Goal: Communication & Community: Participate in discussion

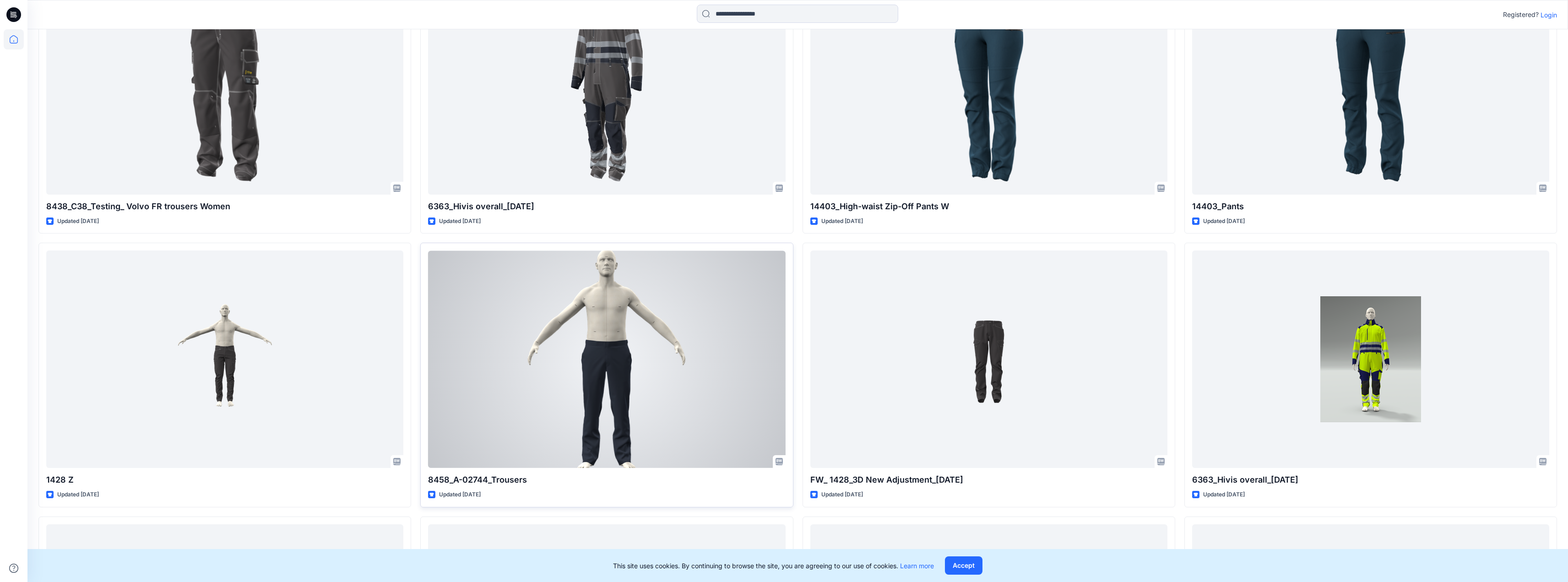
scroll to position [366, 0]
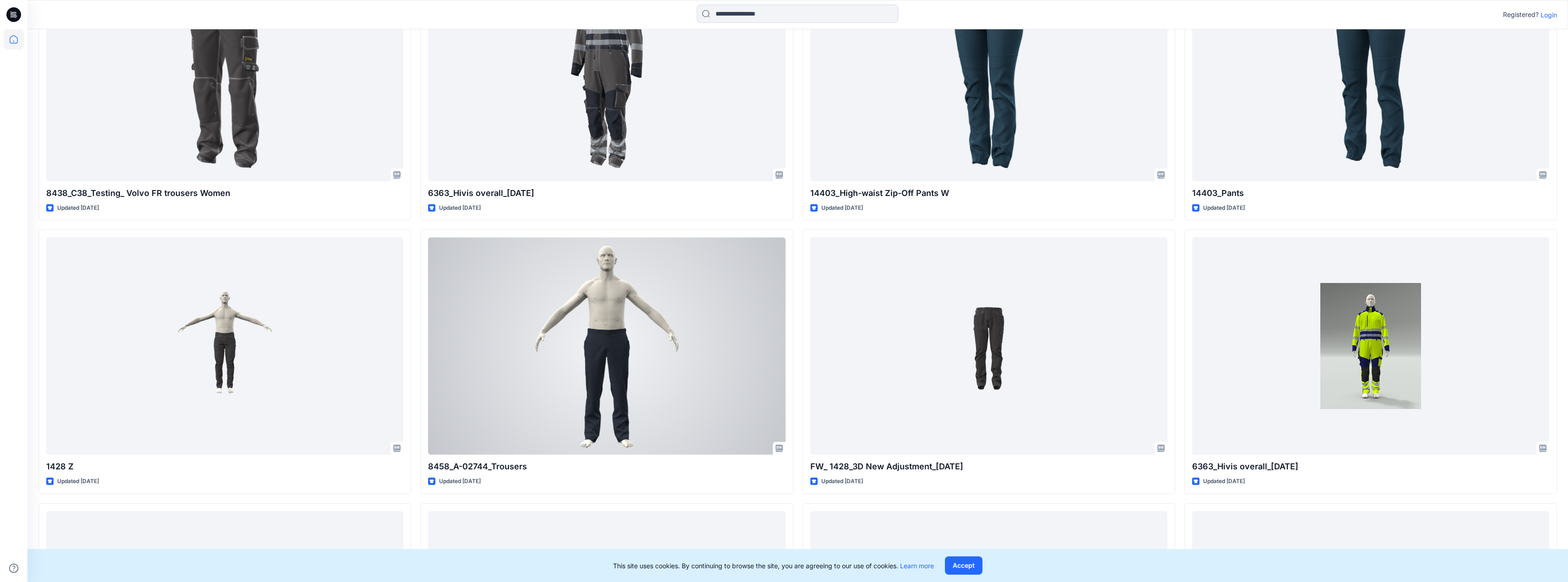
click at [741, 297] on div at bounding box center [606, 346] width 357 height 218
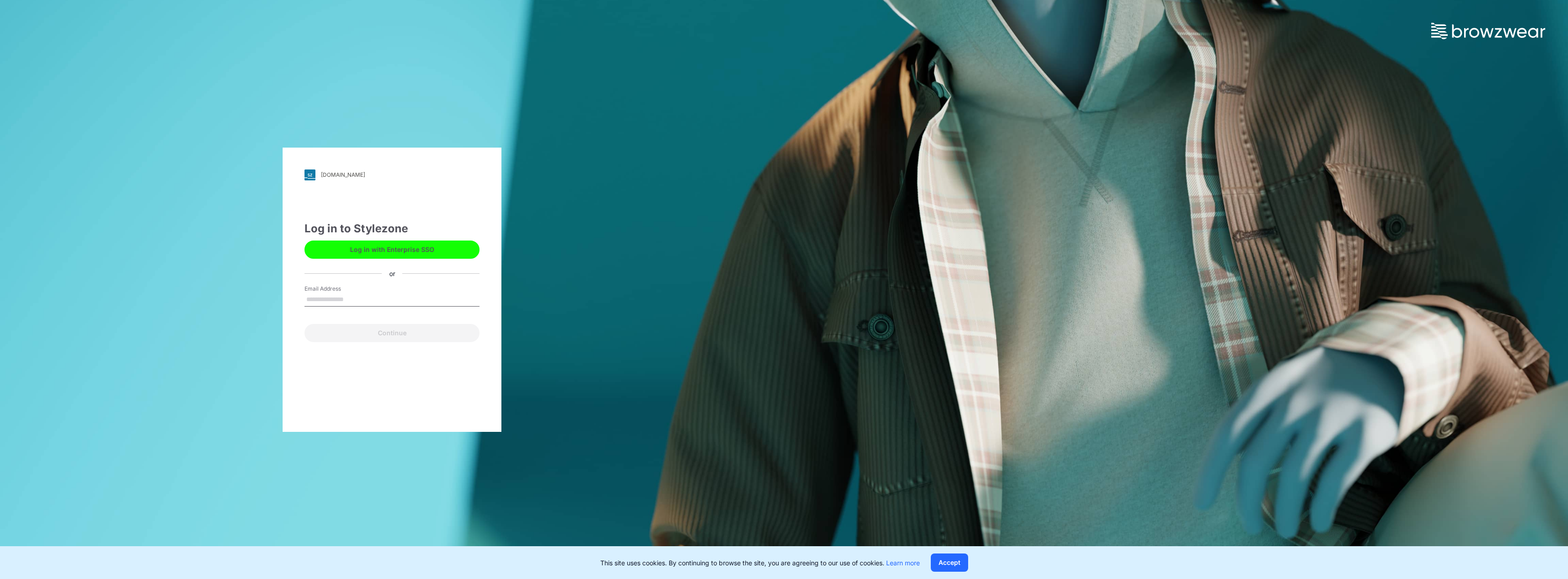
click at [356, 298] on input "Email Address" at bounding box center [392, 300] width 175 height 14
type input "**********"
click at [395, 336] on button "Continue" at bounding box center [392, 333] width 175 height 19
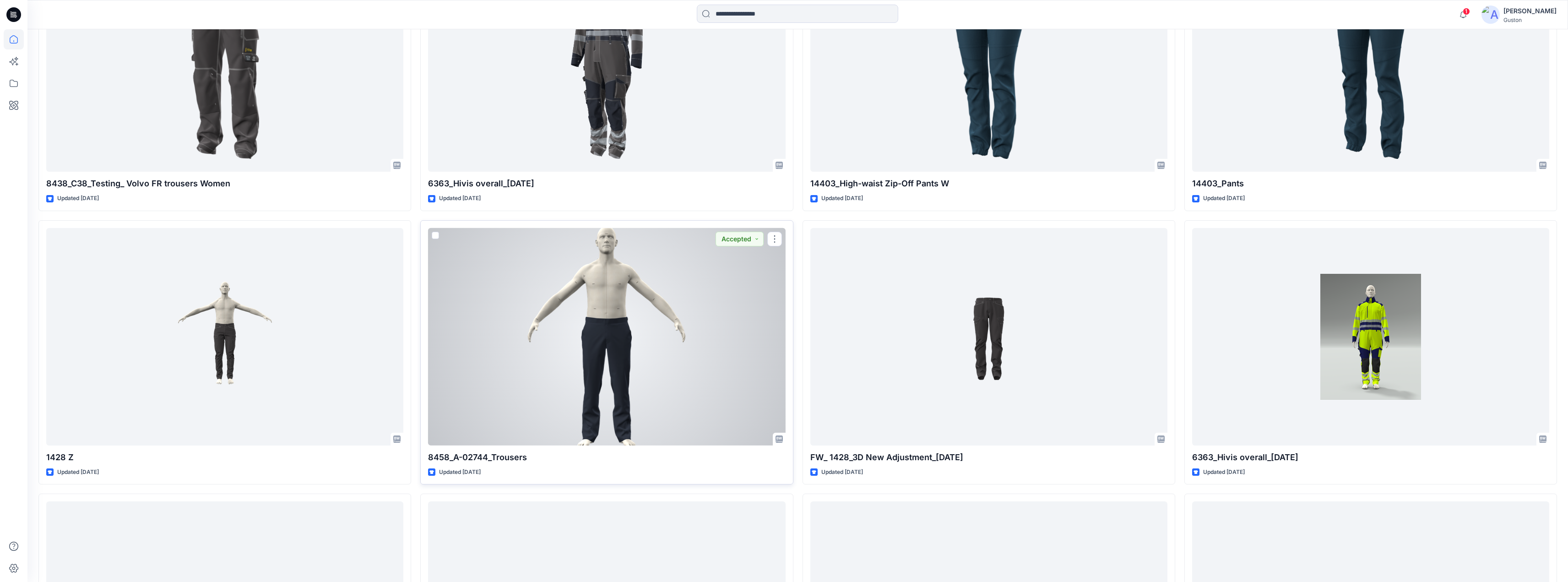
scroll to position [549, 0]
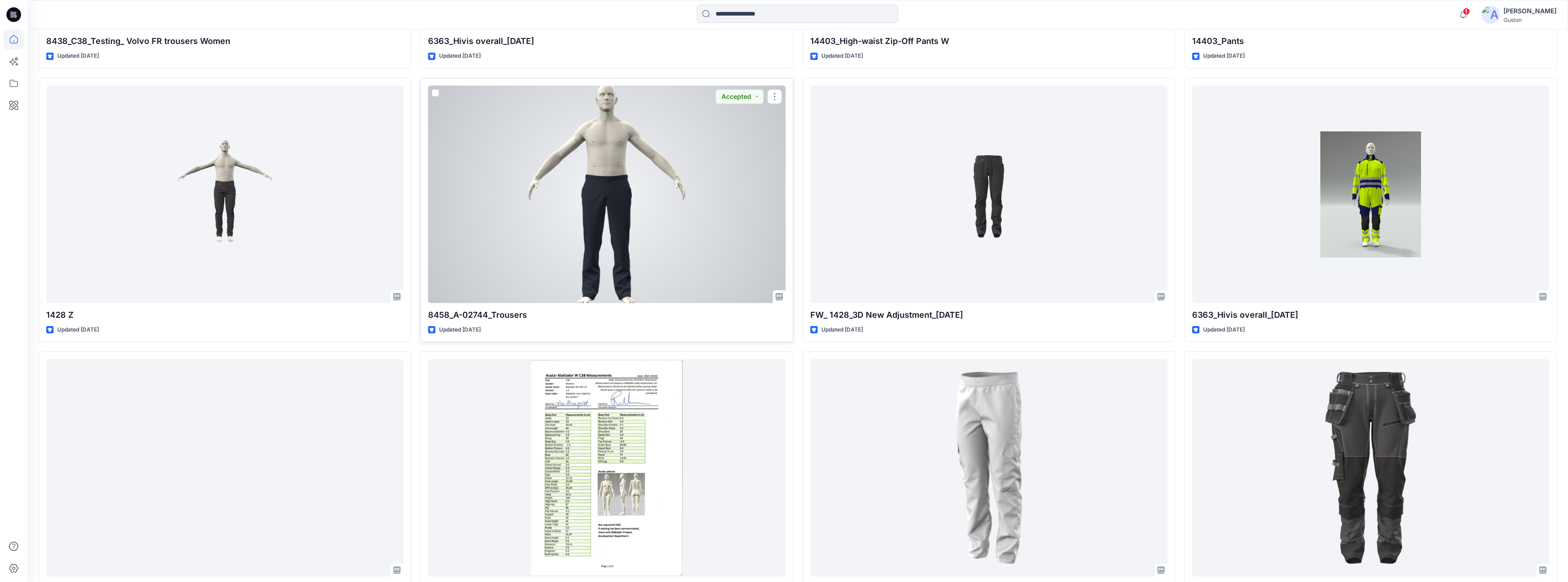
click at [568, 200] on div at bounding box center [606, 194] width 357 height 218
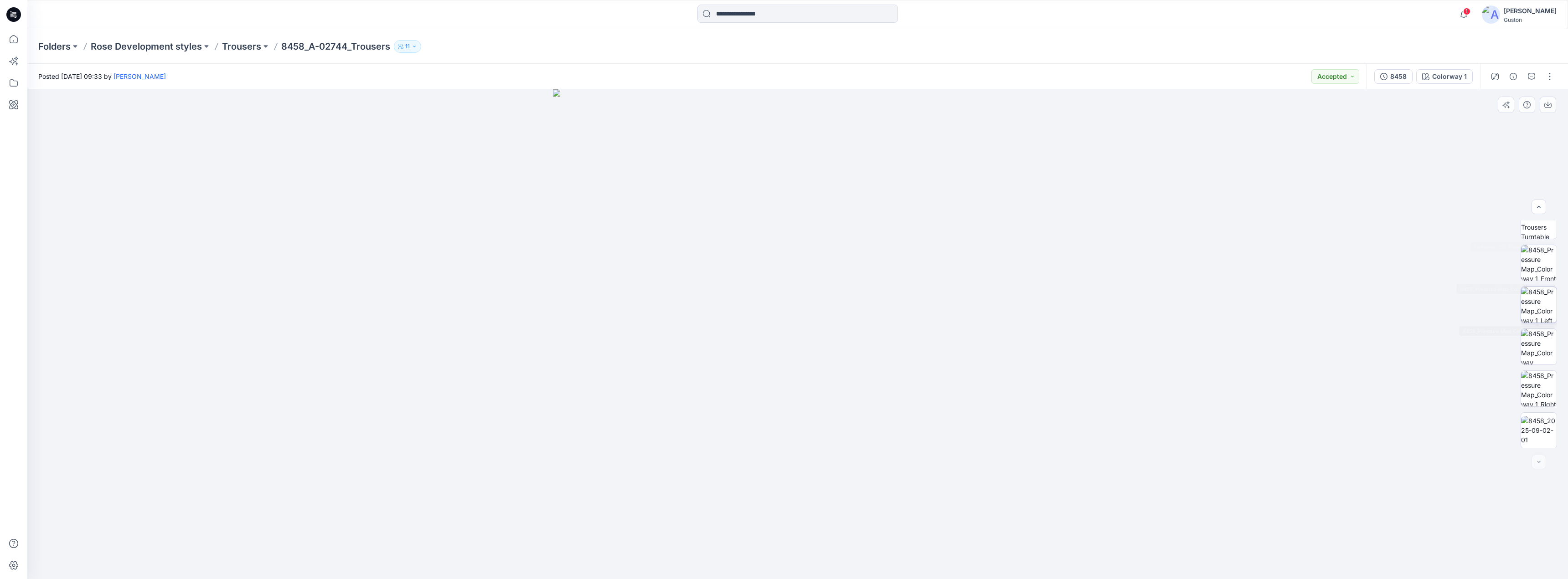
scroll to position [354, 0]
click at [1549, 78] on button "button" at bounding box center [1550, 77] width 15 height 15
click at [1370, 311] on div at bounding box center [797, 334] width 1541 height 489
click at [1532, 77] on icon "button" at bounding box center [1532, 77] width 7 height 7
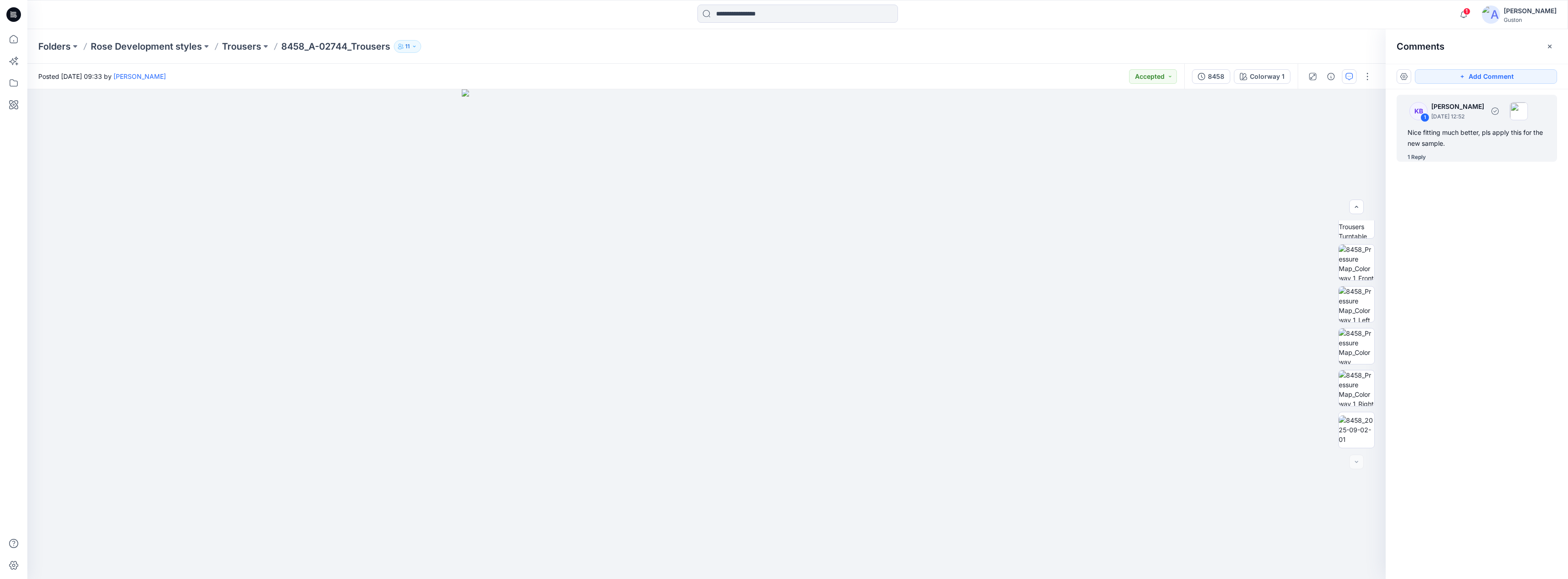
click at [1470, 137] on div "Nice fitting much better, pls apply this for the new sample." at bounding box center [1476, 137] width 138 height 21
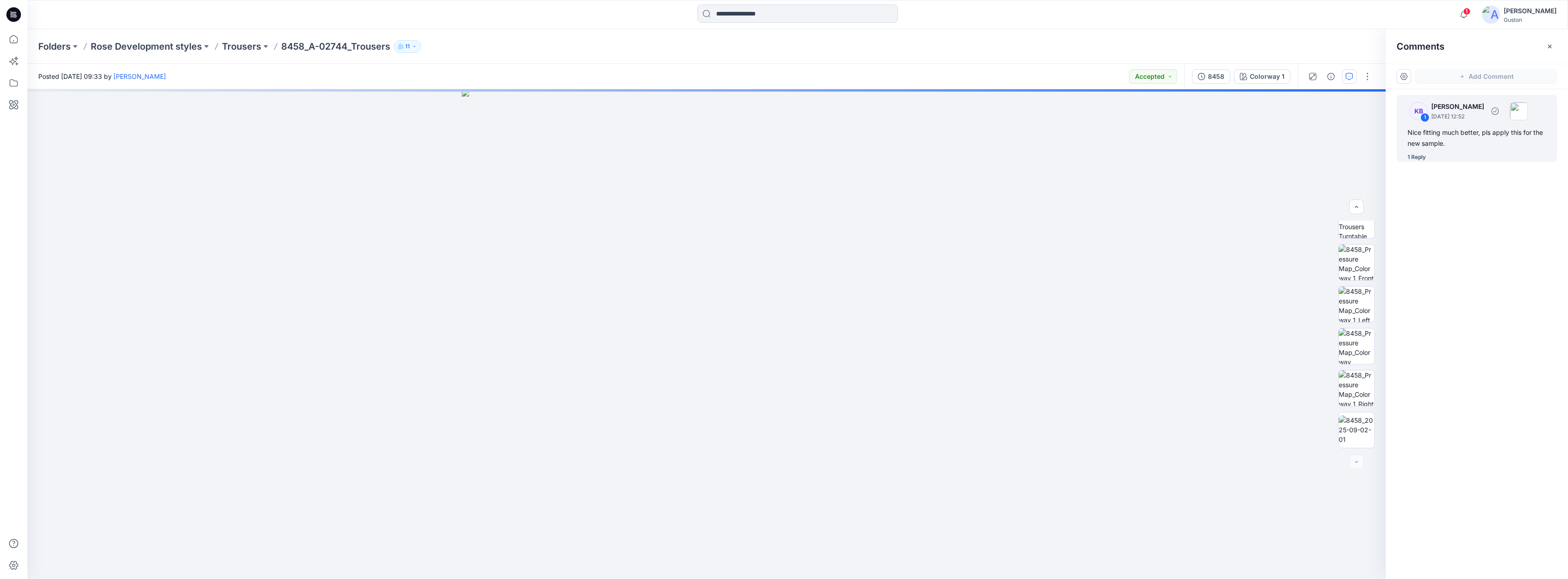
click at [1455, 138] on div "Nice fitting much better, pls apply this for the new sample." at bounding box center [1476, 137] width 138 height 21
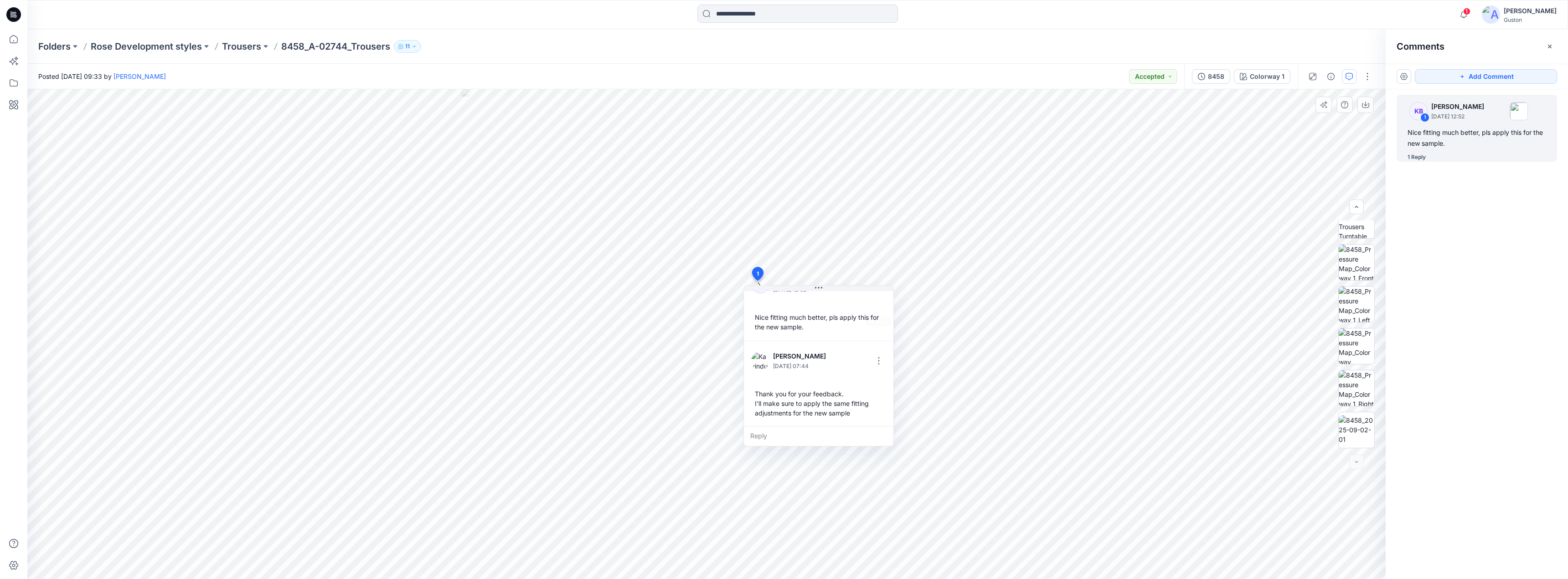
scroll to position [25, 0]
click at [1360, 205] on button "button" at bounding box center [1357, 207] width 15 height 15
click at [1357, 233] on img at bounding box center [1357, 238] width 36 height 29
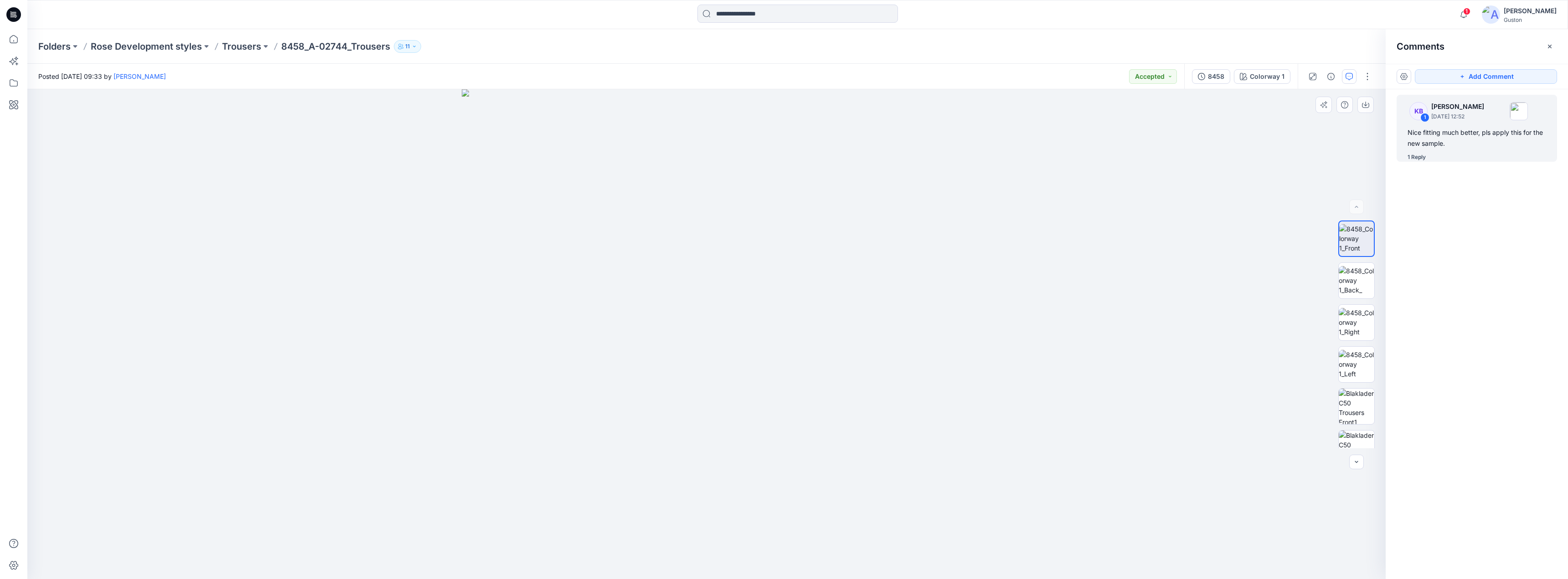
drag, startPoint x: 935, startPoint y: 343, endPoint x: 1082, endPoint y: 354, distance: 147.4
click at [1085, 354] on div at bounding box center [706, 334] width 1359 height 489
drag, startPoint x: 899, startPoint y: 372, endPoint x: 850, endPoint y: 394, distance: 53.7
click at [859, 391] on img at bounding box center [706, 334] width 490 height 489
drag, startPoint x: 702, startPoint y: 319, endPoint x: 743, endPoint y: 564, distance: 248.4
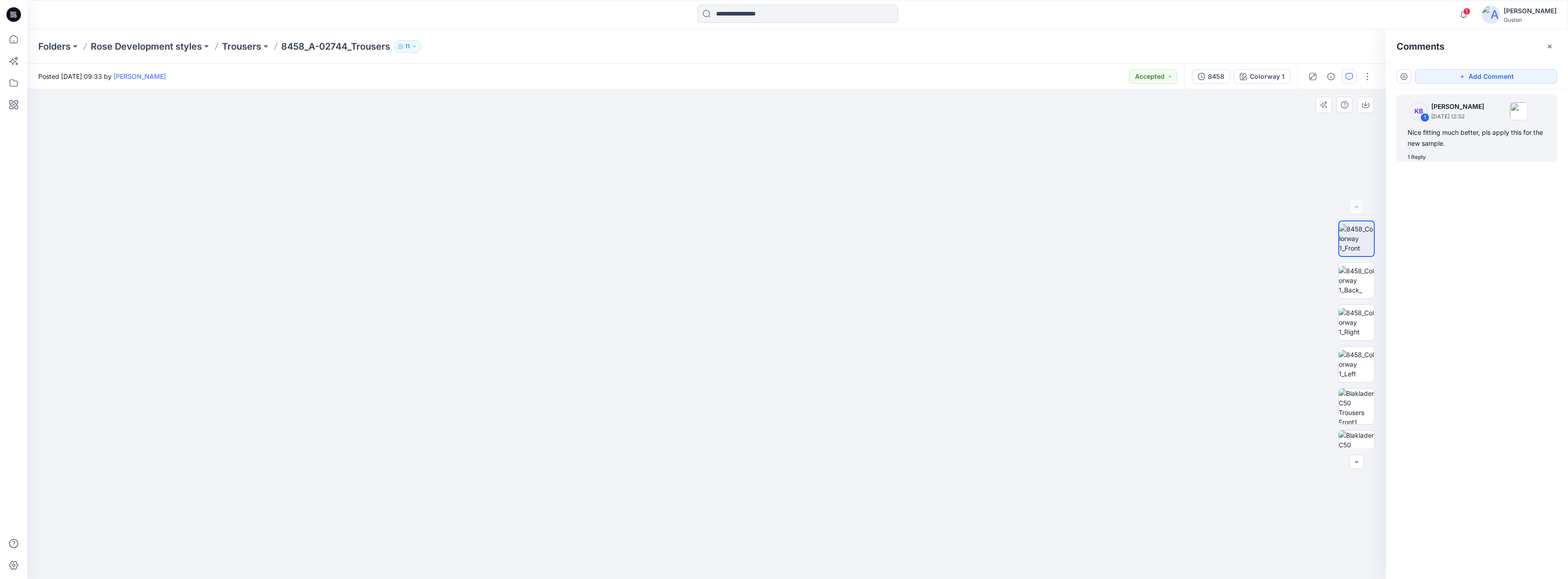
drag, startPoint x: 962, startPoint y: 338, endPoint x: 1013, endPoint y: 337, distance: 51.0
click at [966, 341] on img at bounding box center [706, 136] width 1367 height 885
click at [1345, 278] on img at bounding box center [1357, 280] width 36 height 29
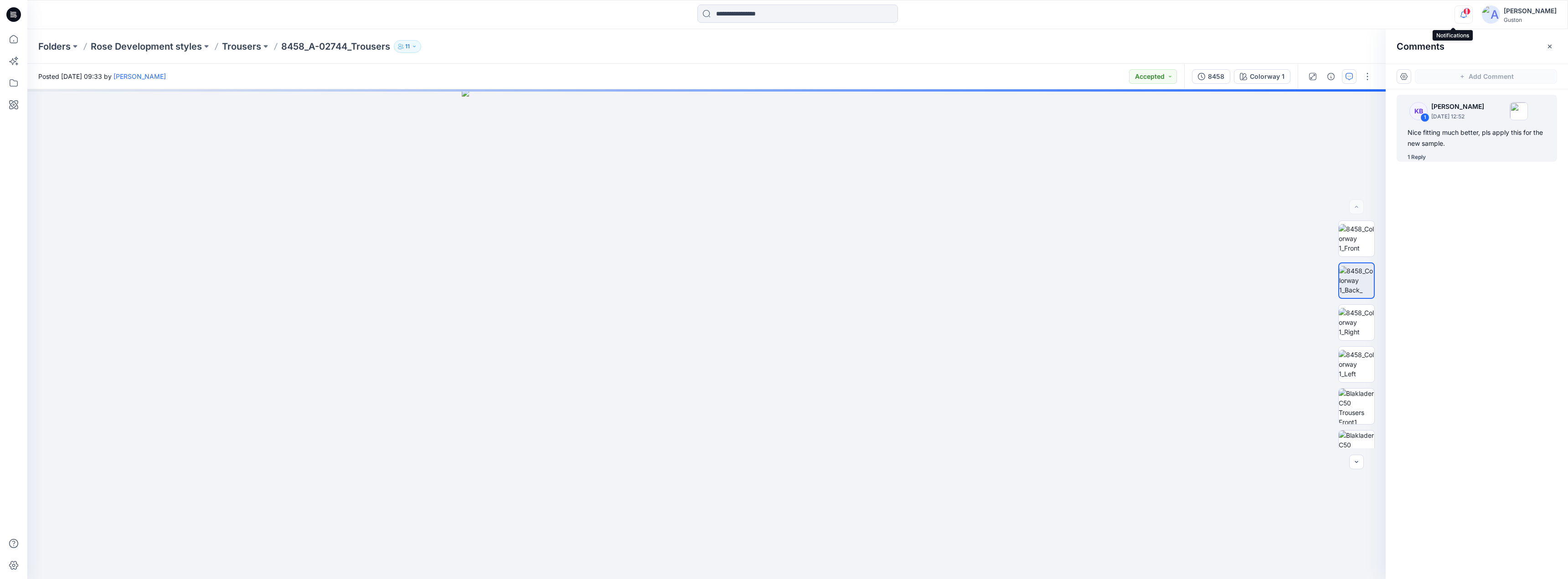
click at [1455, 13] on div "1" at bounding box center [1462, 9] width 15 height 7
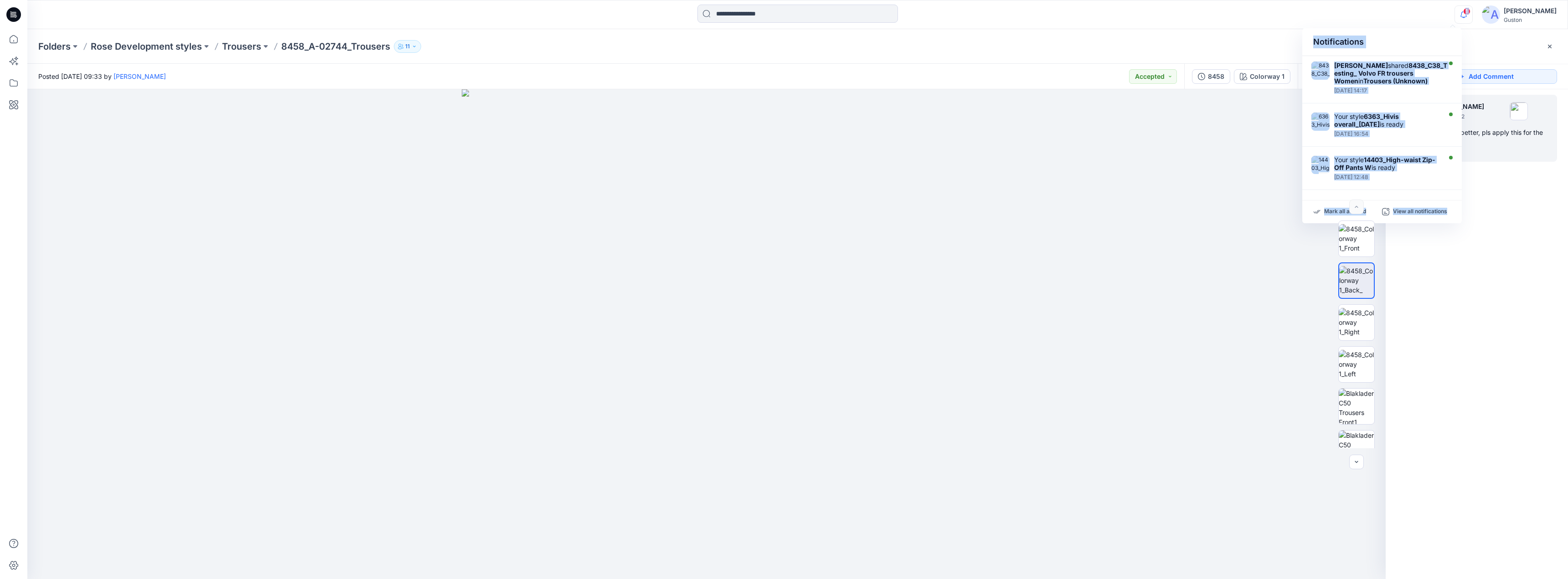
click at [1420, 13] on div "1 Notifications Tharindu [PERSON_NAME] shared 8438_C38_Testing_ Volvo FR trouse…" at bounding box center [797, 14] width 1540 height 20
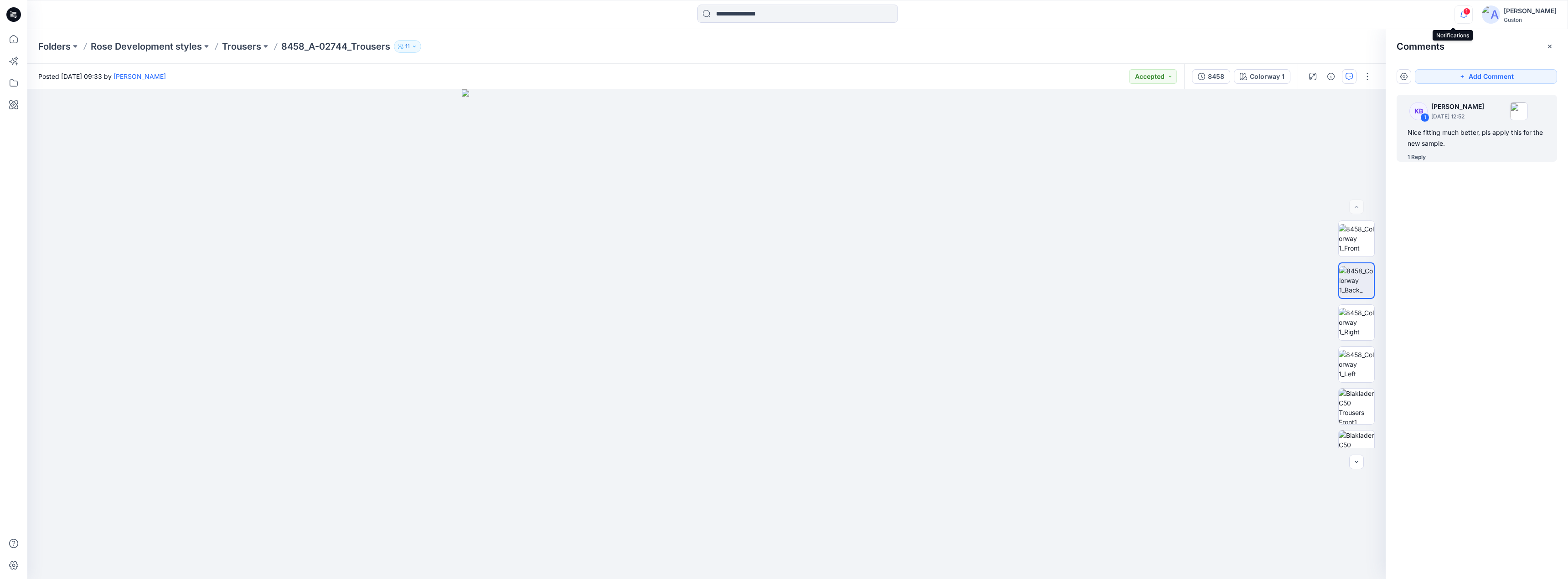
click at [1455, 16] on icon "button" at bounding box center [1463, 15] width 18 height 19
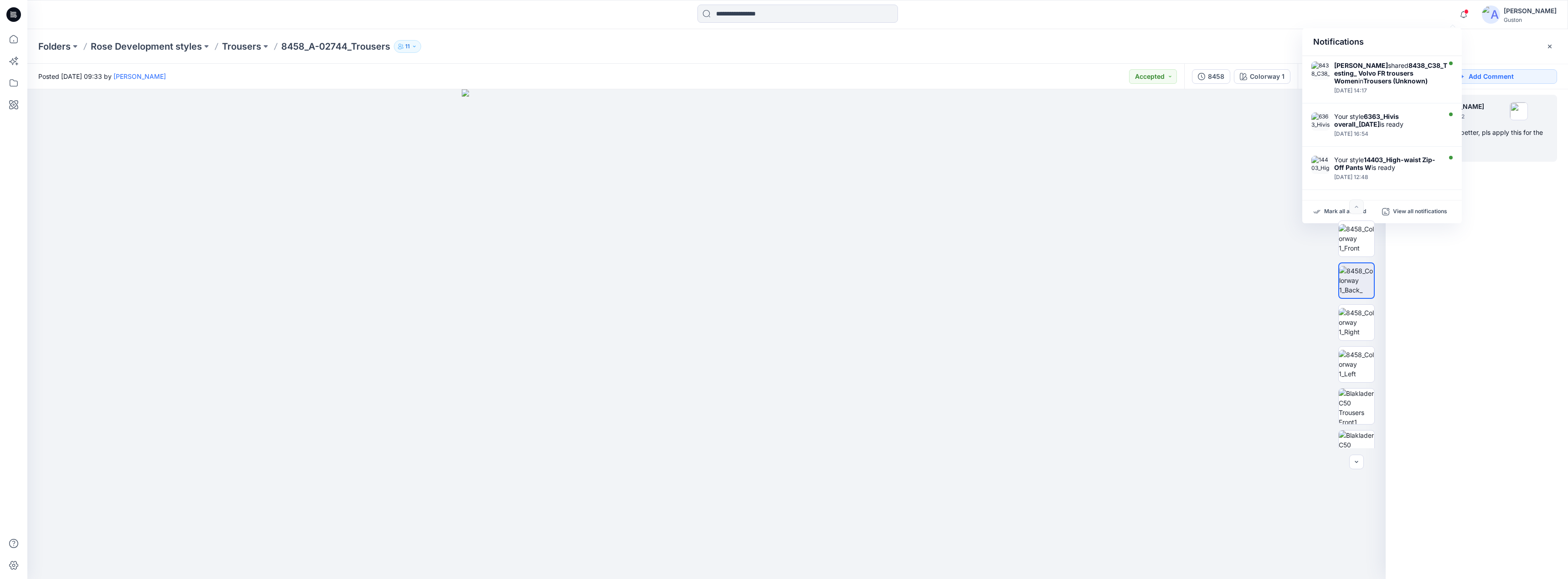
click at [1401, 8] on div "Notifications Tharindu [PERSON_NAME] shared 8438_C38_Testing_ Volvo FR trousers…" at bounding box center [797, 14] width 1540 height 20
